Goal: Find specific page/section

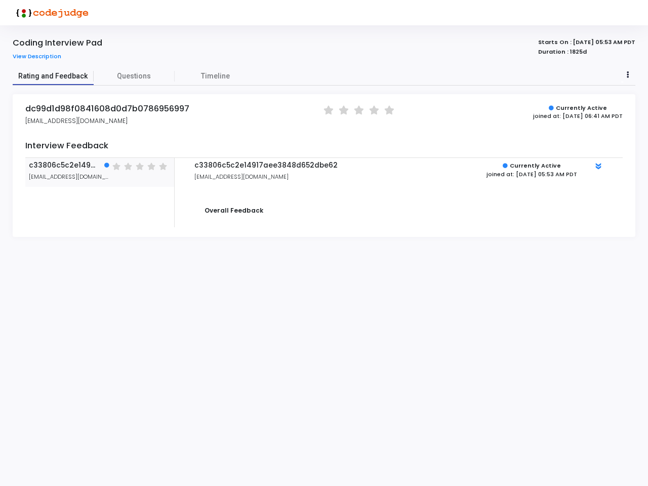
click at [53, 76] on span "Rating and Feedback" at bounding box center [53, 76] width 81 height 11
click at [134, 76] on span "Questions" at bounding box center [134, 76] width 81 height 11
click at [215, 76] on span "Timeline" at bounding box center [215, 76] width 29 height 11
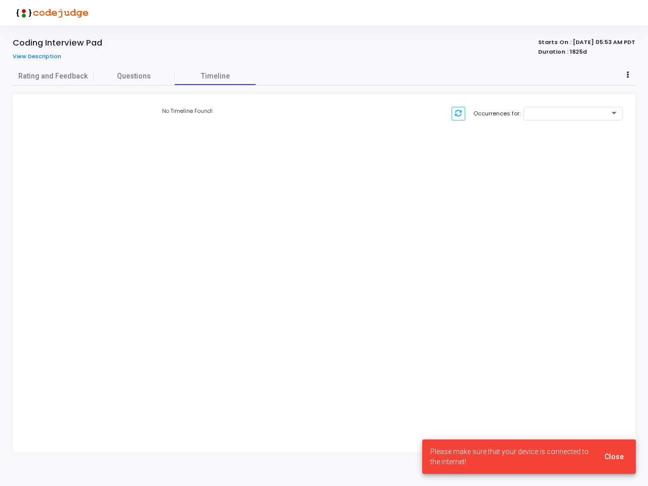
click at [340, 110] on div "No Timeline Found!" at bounding box center [187, 112] width 324 height 11
click at [355, 110] on div "Occurrences for:" at bounding box center [490, 114] width 273 height 14
click at [370, 110] on div "Occurrences for:" at bounding box center [490, 114] width 263 height 14
click at [386, 110] on div "Occurrences for:" at bounding box center [490, 114] width 263 height 14
click at [100, 172] on div "No Timeline Found! Occurrences for:" at bounding box center [324, 273] width 622 height 358
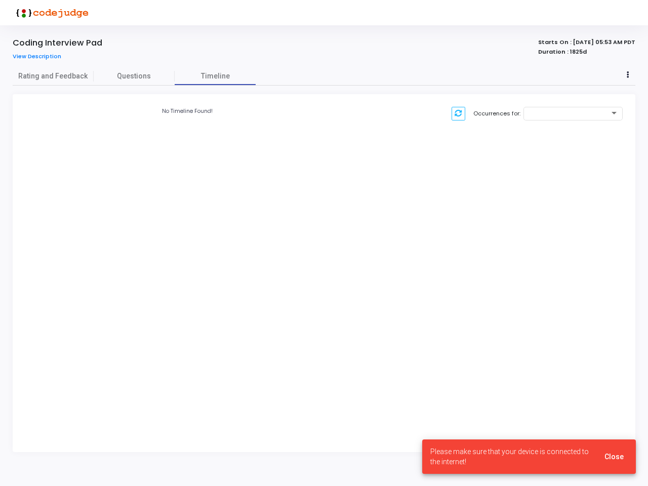
click at [118, 166] on div "No Timeline Found! Occurrences for:" at bounding box center [324, 273] width 622 height 358
